Goal: Information Seeking & Learning: Check status

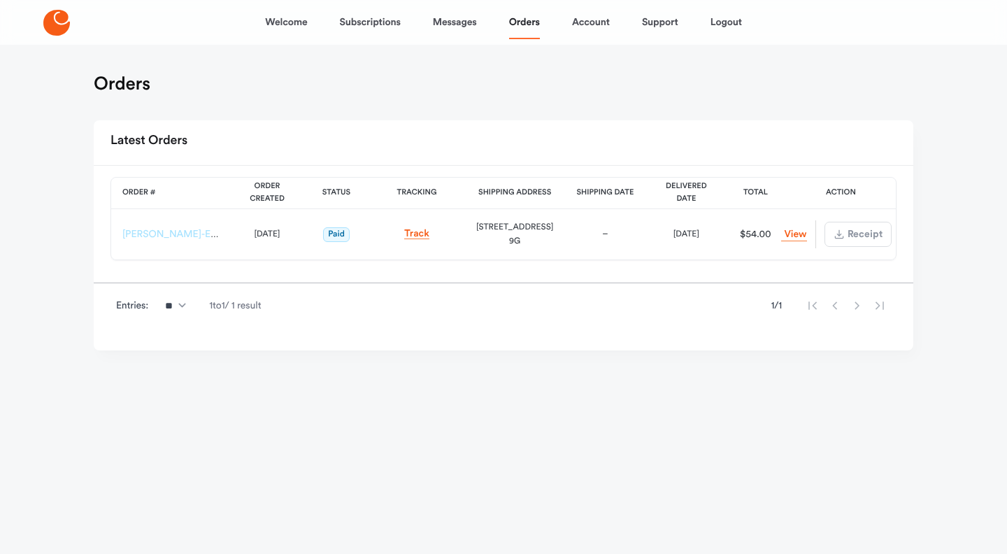
click at [168, 237] on link "[PERSON_NAME]-ES-00159367" at bounding box center [192, 234] width 140 height 10
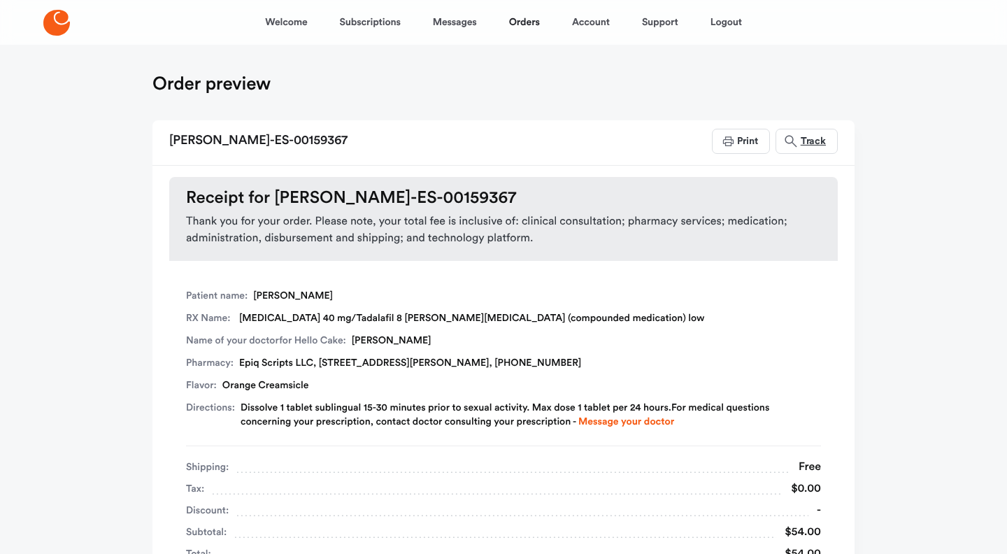
click at [811, 140] on span "Track" at bounding box center [812, 141] width 27 height 10
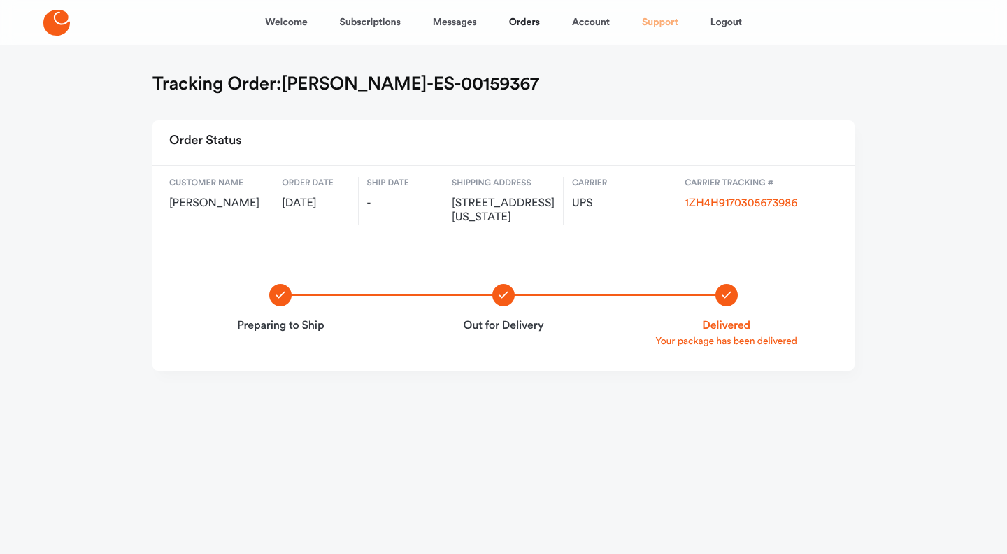
click at [650, 19] on link "Support" at bounding box center [660, 23] width 36 height 34
drag, startPoint x: 288, startPoint y: 83, endPoint x: 456, endPoint y: 76, distance: 168.0
click at [456, 76] on div "Tracking Order: [PERSON_NAME]-ES-00159367" at bounding box center [503, 85] width 702 height 25
copy h1 "[PERSON_NAME]-ES-00159367"
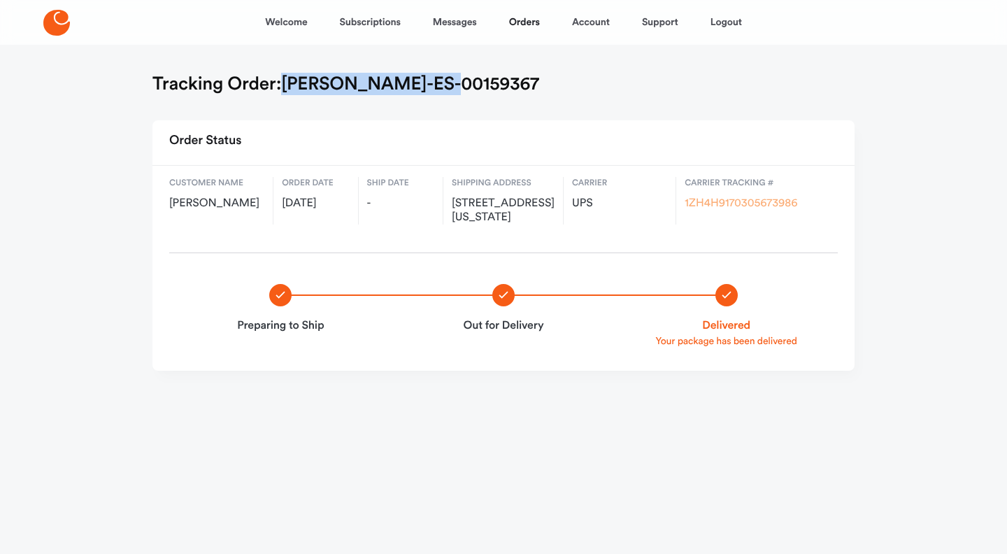
click at [741, 208] on link "1ZH4H9170305673986" at bounding box center [741, 203] width 113 height 11
click at [531, 86] on div "Tracking Order: [PERSON_NAME]-ES-00159367" at bounding box center [503, 85] width 702 height 25
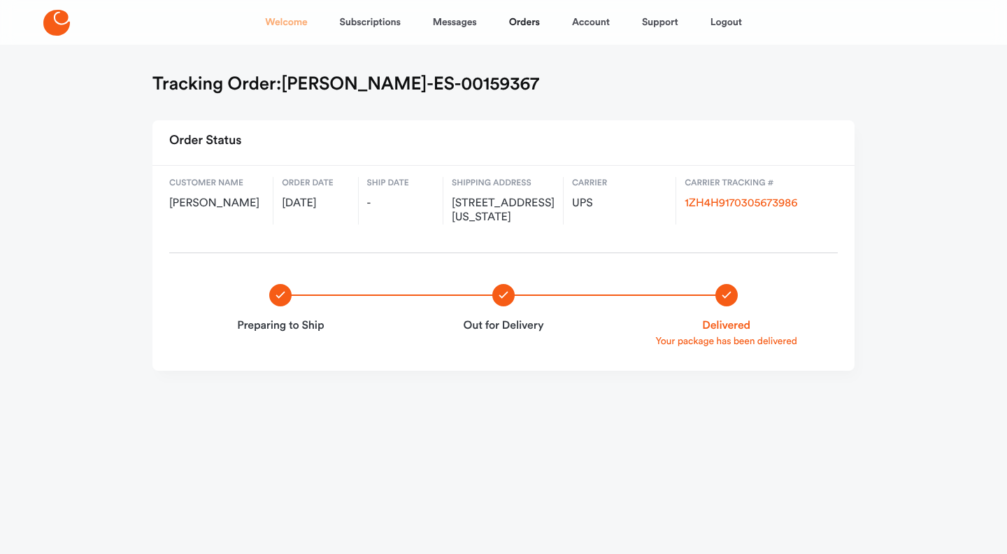
click at [297, 19] on link "Welcome" at bounding box center [286, 23] width 42 height 34
